Goal: Task Accomplishment & Management: Use online tool/utility

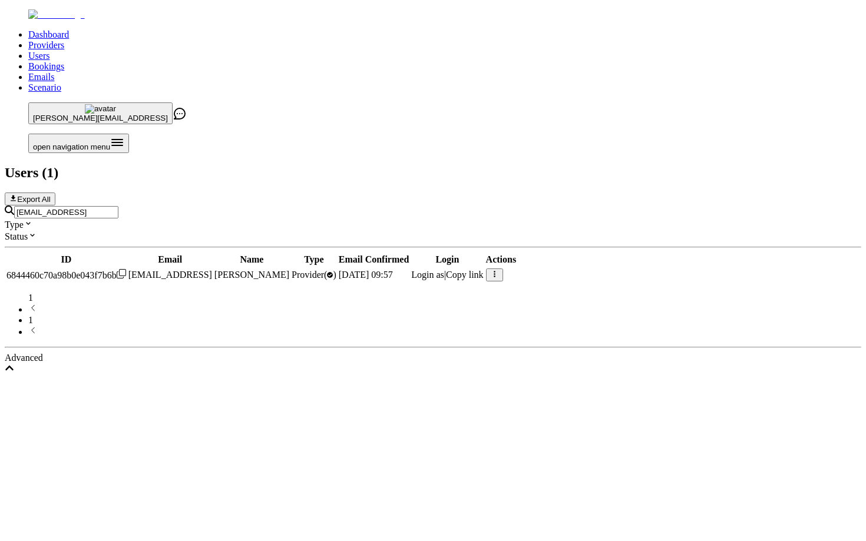
click at [118, 206] on input "contact@fluum.ai" at bounding box center [66, 212] width 104 height 12
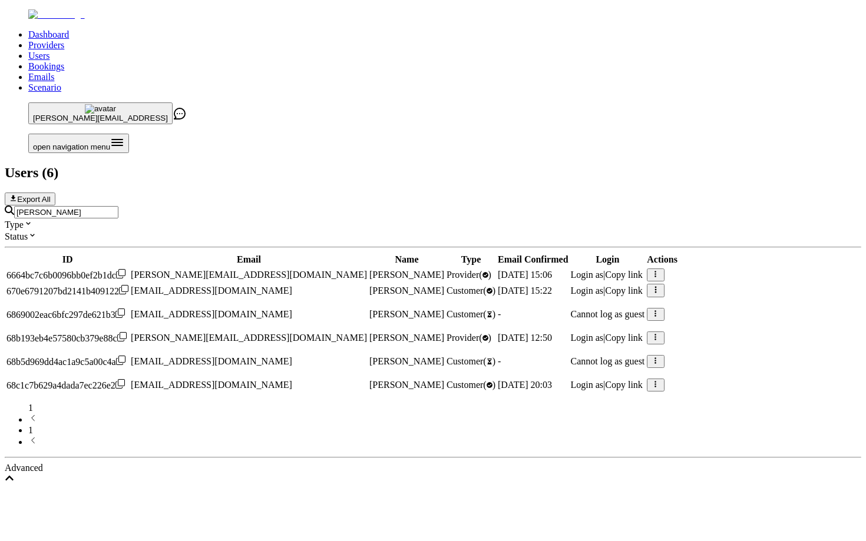
type input "ruth"
click at [336, 270] on span "ruth@renurture.co.uk" at bounding box center [249, 275] width 236 height 10
copy span "ruth@renurture.co.uk"
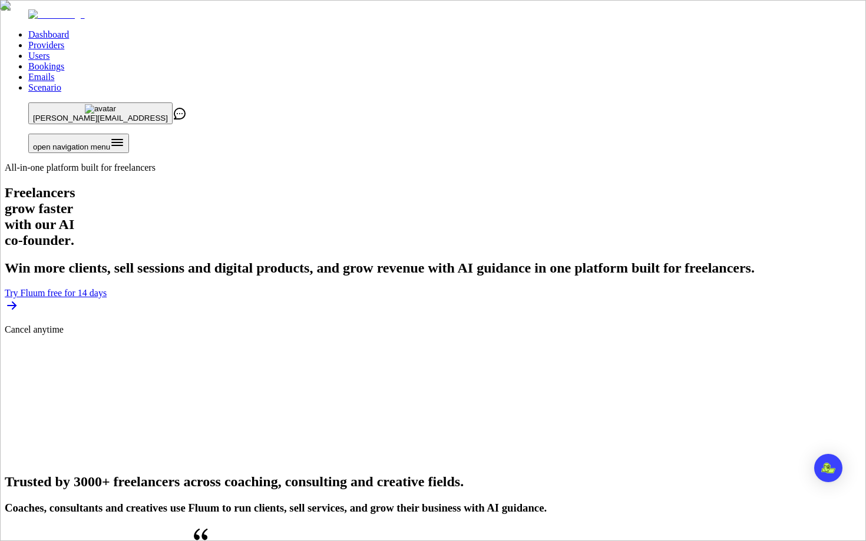
click at [49, 51] on link "Users" at bounding box center [38, 56] width 21 height 10
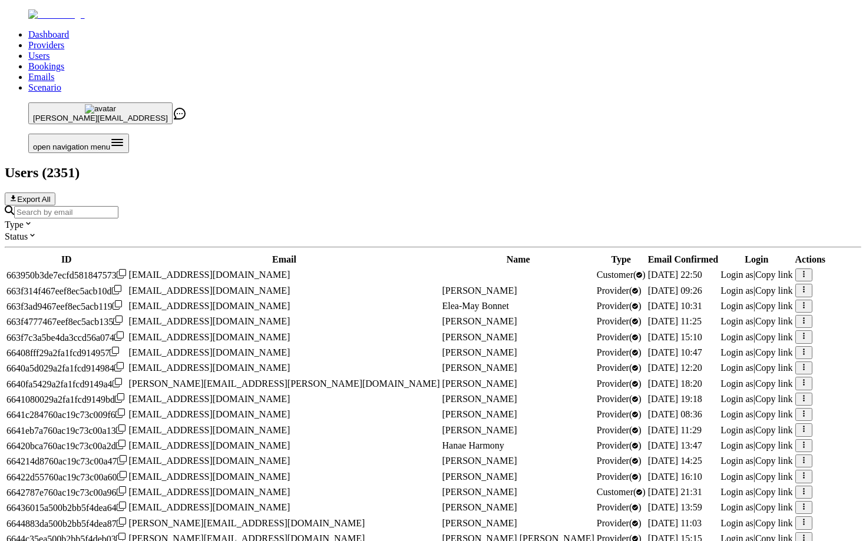
click at [118, 206] on input "Search by email" at bounding box center [66, 212] width 104 height 12
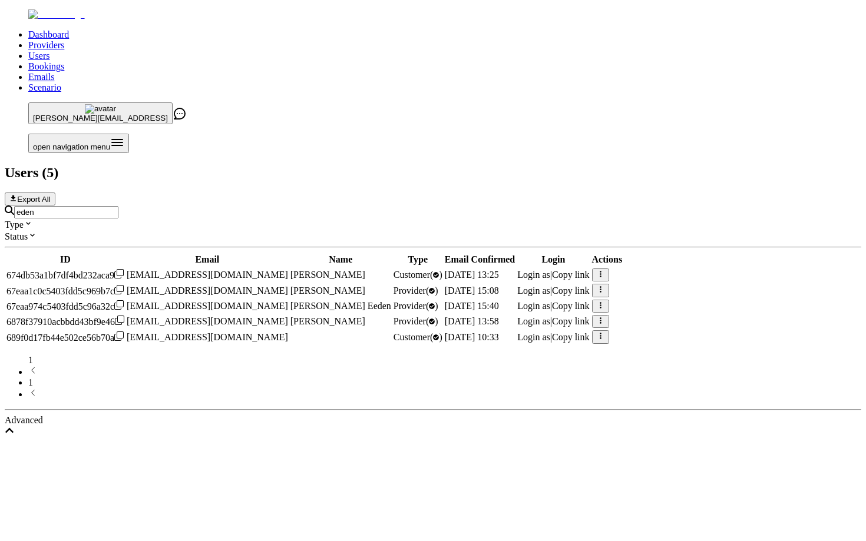
type input "eden"
click at [550, 286] on span "Login as" at bounding box center [533, 291] width 33 height 10
click at [118, 206] on input "eden" at bounding box center [66, 212] width 104 height 12
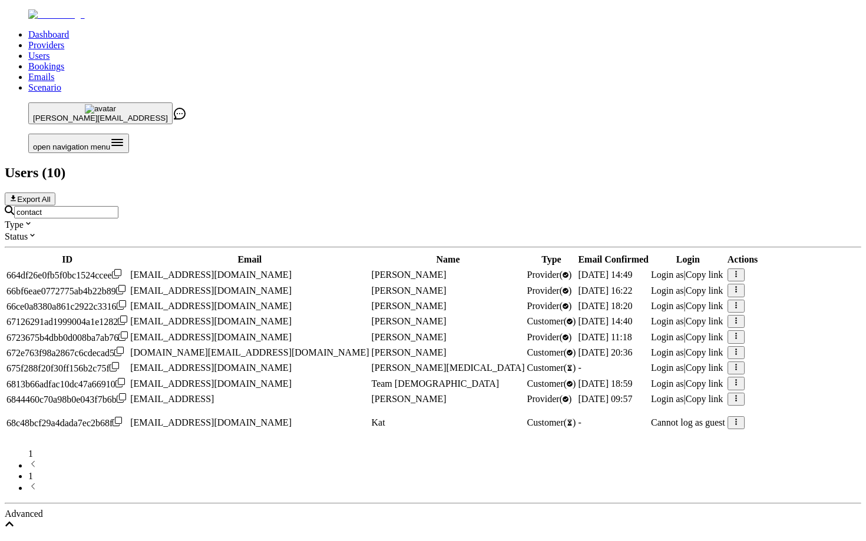
type input "[EMAIL_ADDRESS]"
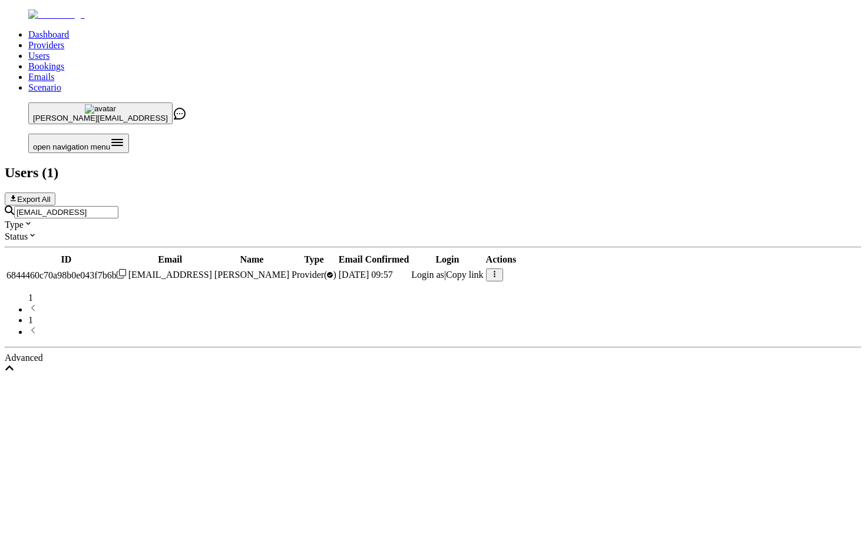
click at [444, 270] on span "Login as" at bounding box center [427, 275] width 33 height 10
